Goal: Find specific page/section: Locate a particular part of the current website

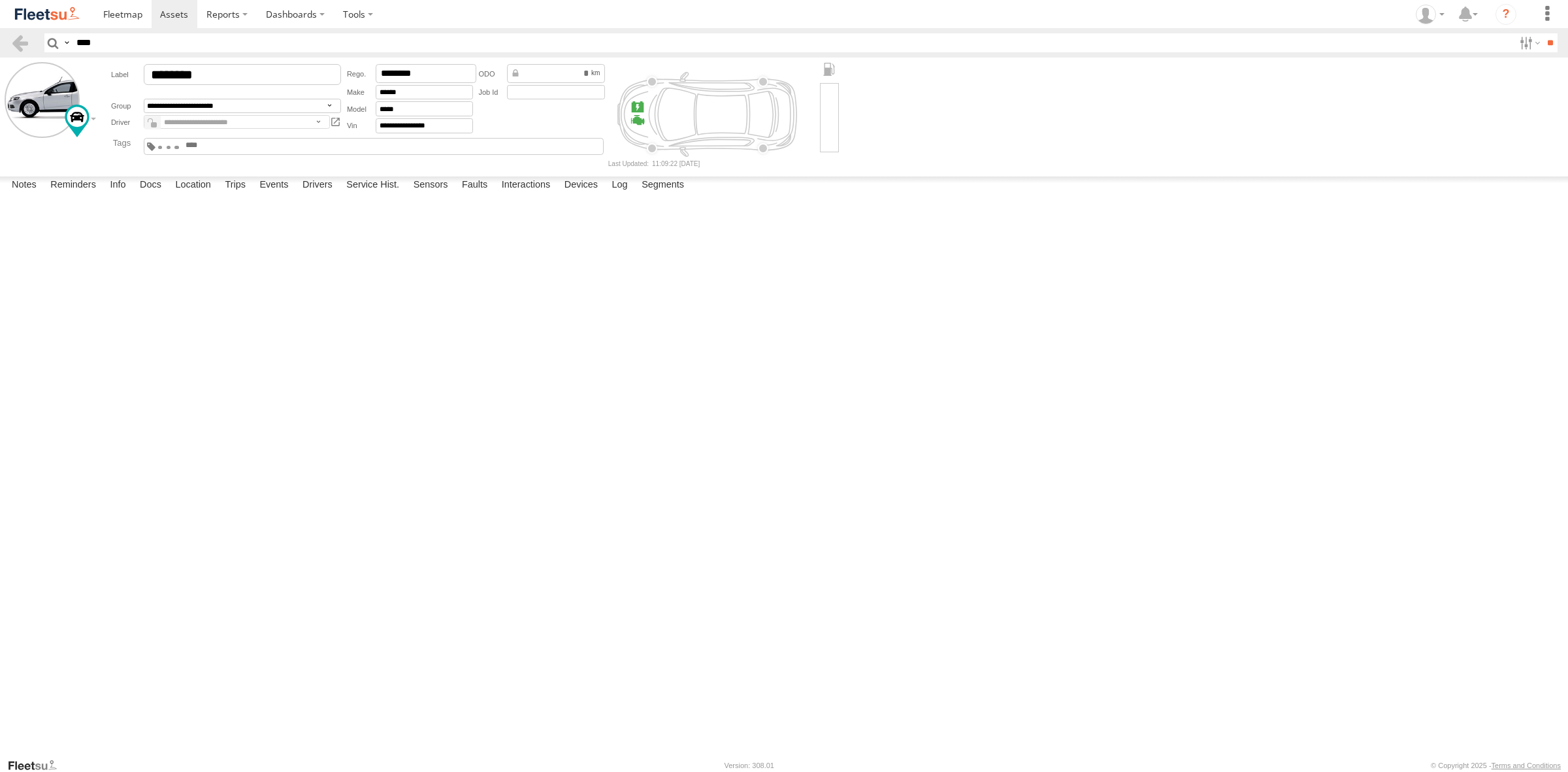
click at [154, 40] on input "****" at bounding box center [792, 43] width 1443 height 19
type input "********"
click at [1543, 33] on input "**" at bounding box center [1550, 43] width 15 height 19
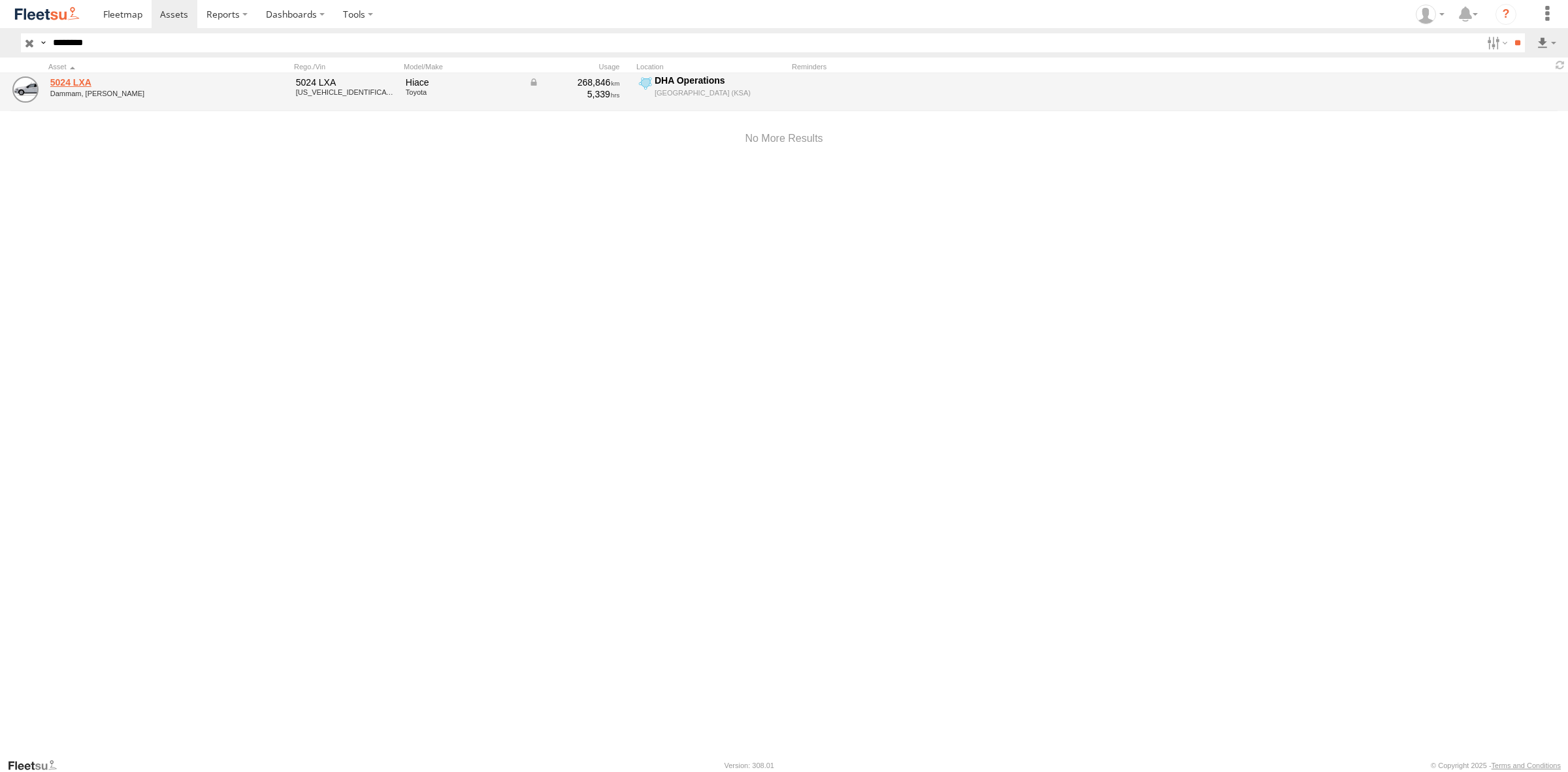
click at [92, 79] on link "5024 LXA" at bounding box center [140, 82] width 179 height 12
